Goal: Task Accomplishment & Management: Manage account settings

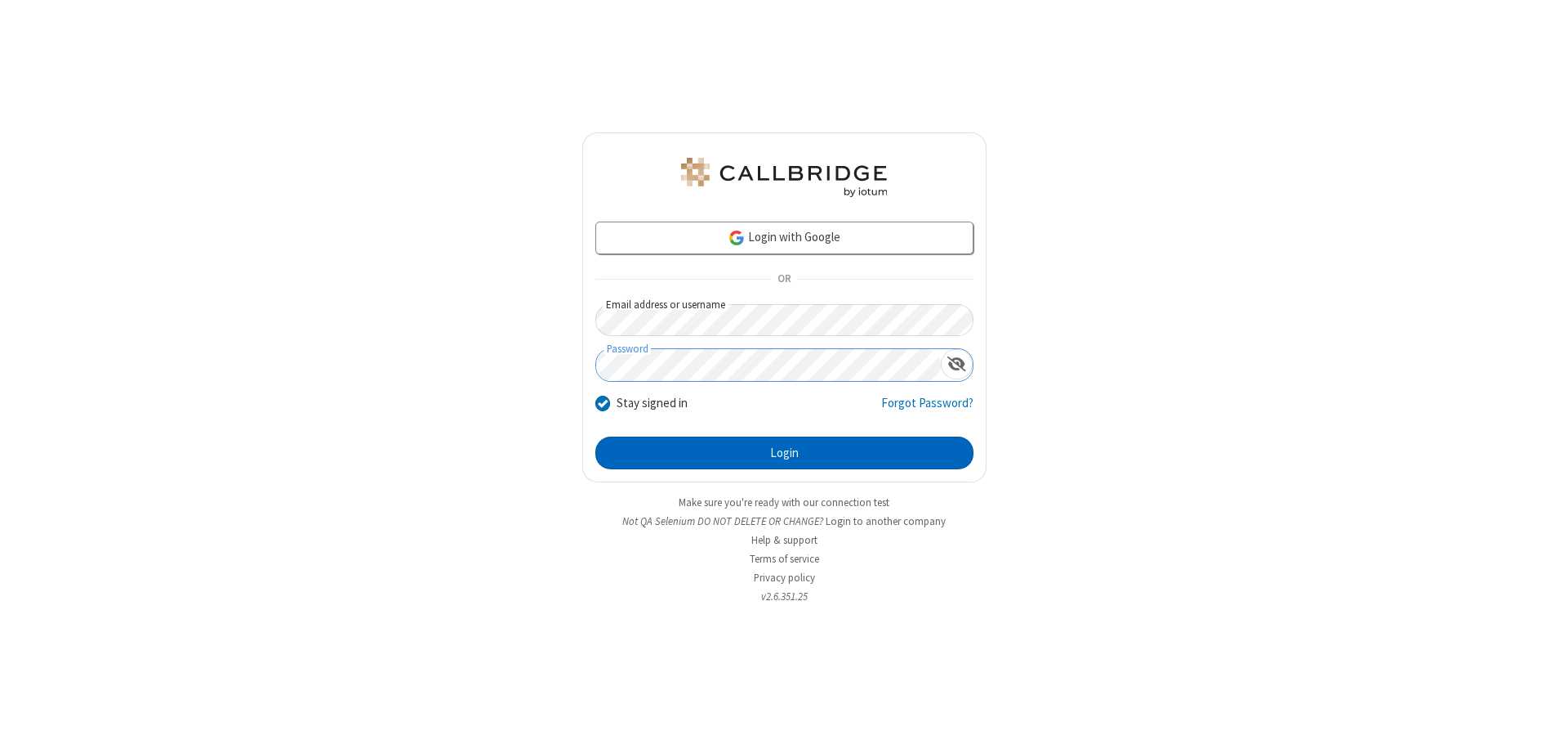
click at [784, 453] on button "Login" at bounding box center [784, 453] width 379 height 33
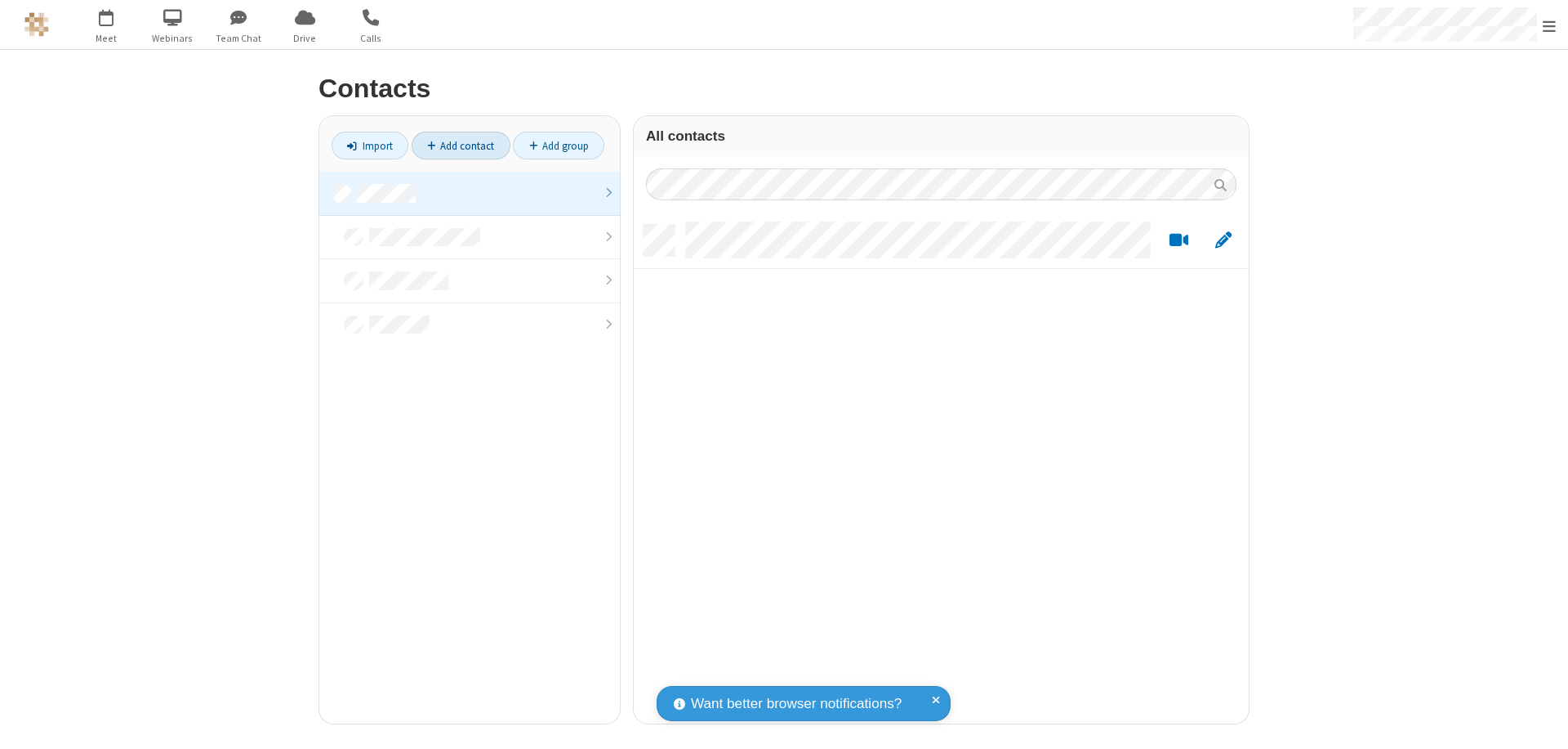
click at [470, 193] on link at bounding box center [470, 194] width 301 height 44
click at [461, 146] on link "Add contact" at bounding box center [461, 145] width 99 height 28
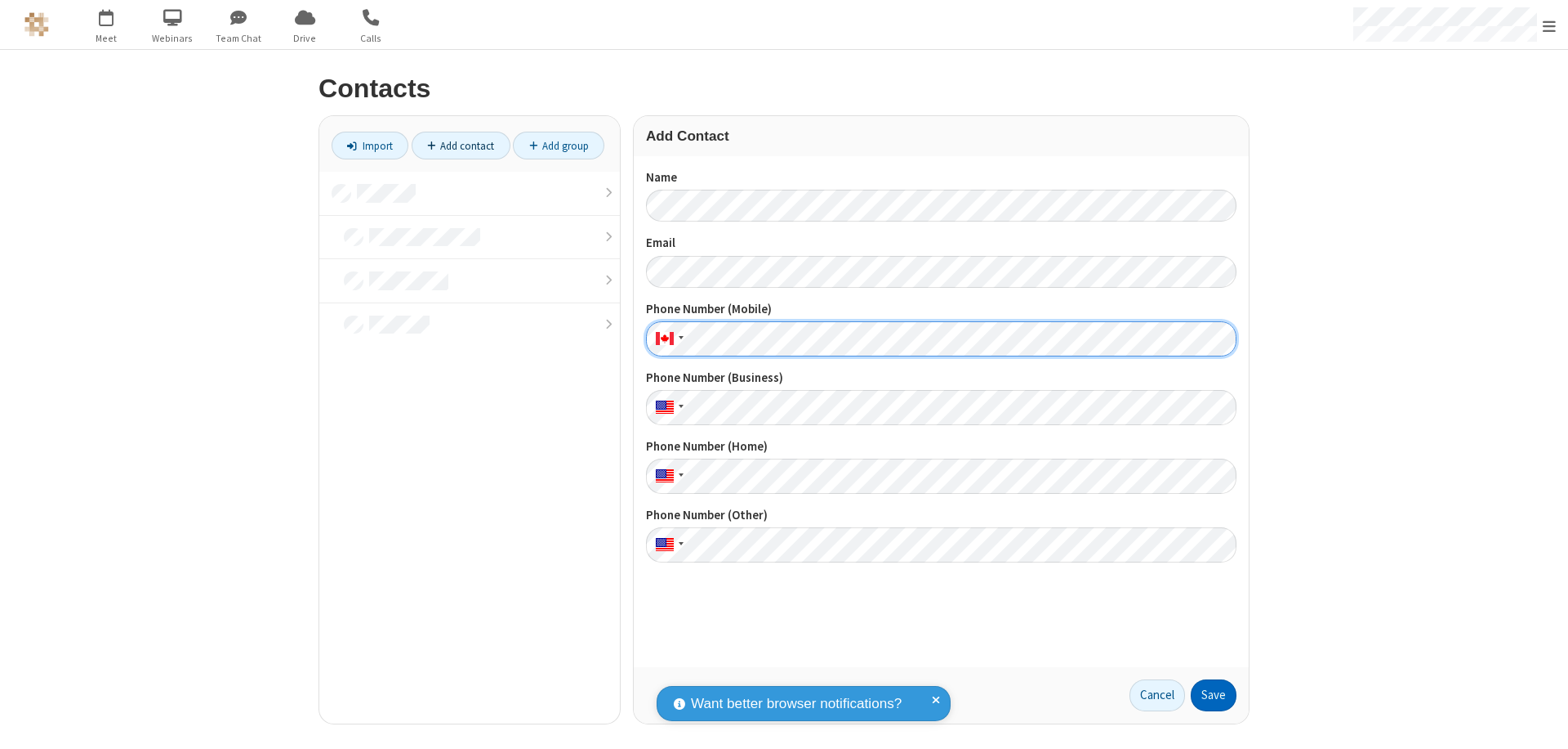
click at [1214, 694] on button "Save" at bounding box center [1214, 695] width 46 height 33
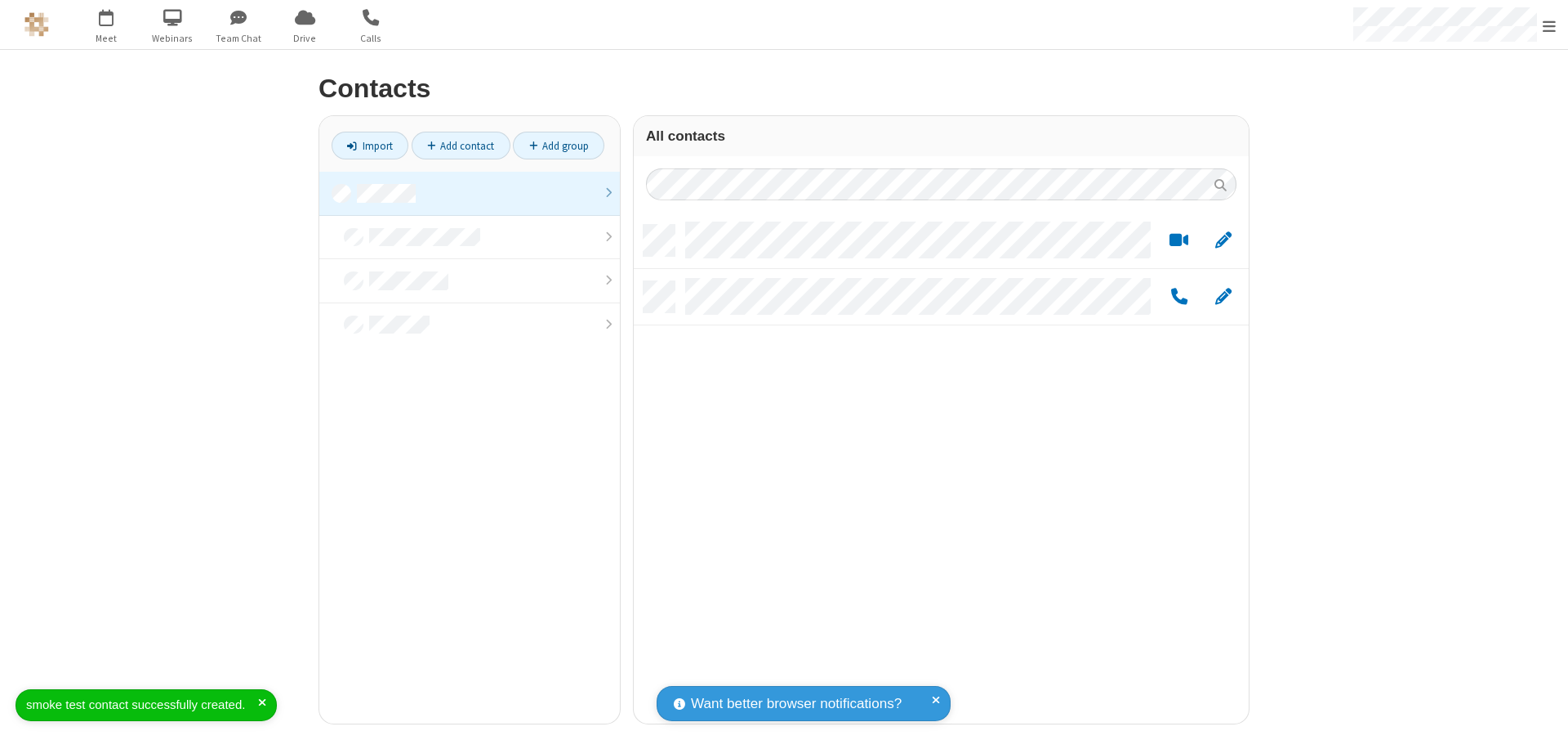
scroll to position [499, 603]
click at [461, 146] on link "Add contact" at bounding box center [461, 145] width 99 height 28
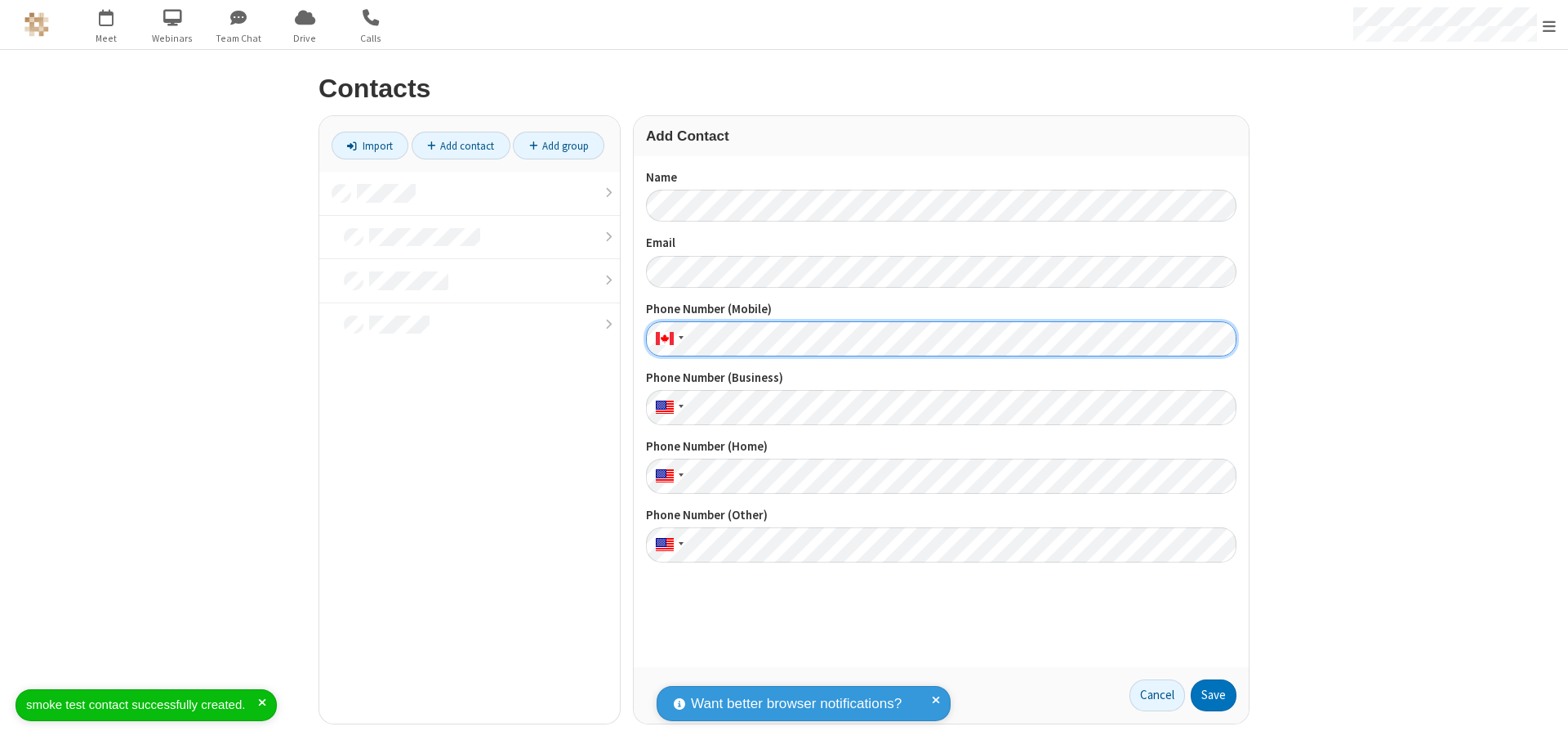
click at [1214, 694] on button "Save" at bounding box center [1214, 695] width 46 height 33
